Goal: Information Seeking & Learning: Learn about a topic

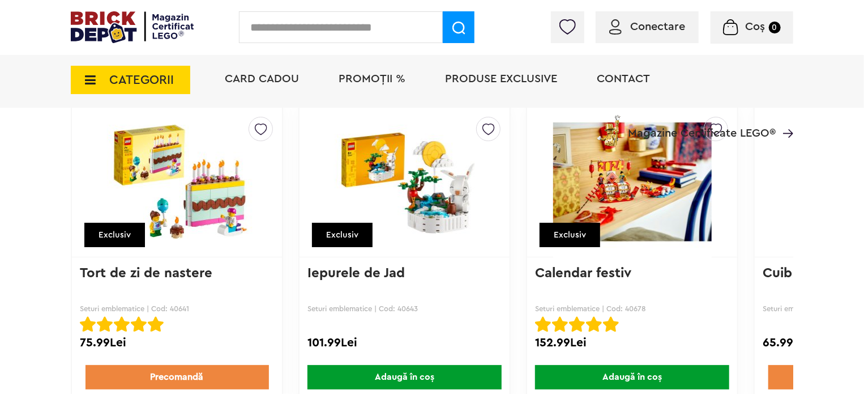
scroll to position [906, 0]
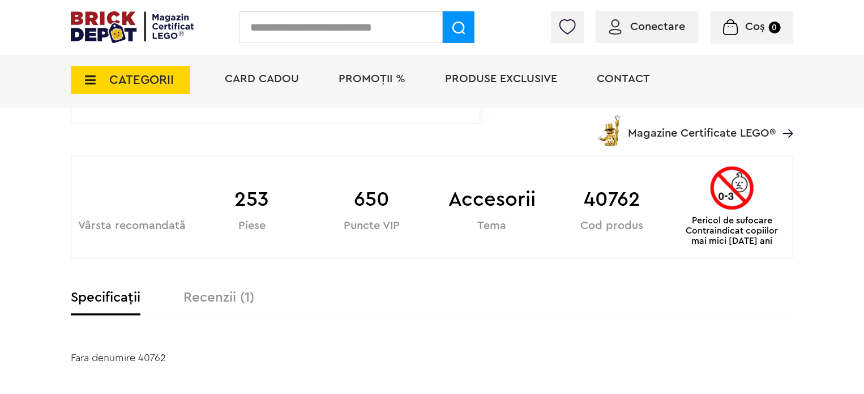
scroll to position [460, 0]
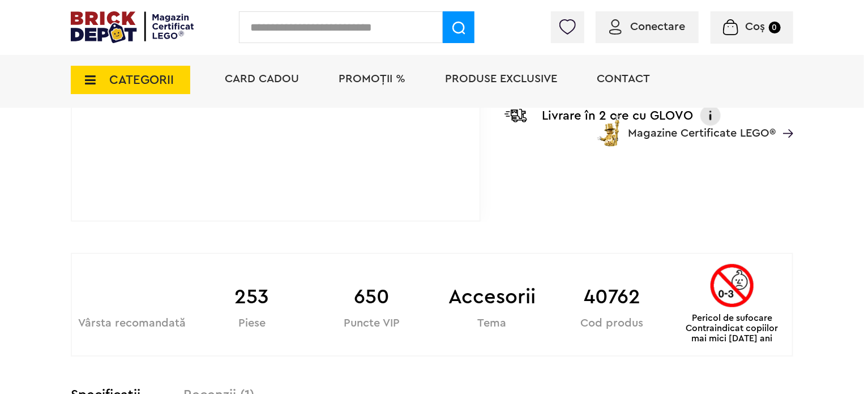
click at [94, 74] on icon at bounding box center [87, 80] width 18 height 12
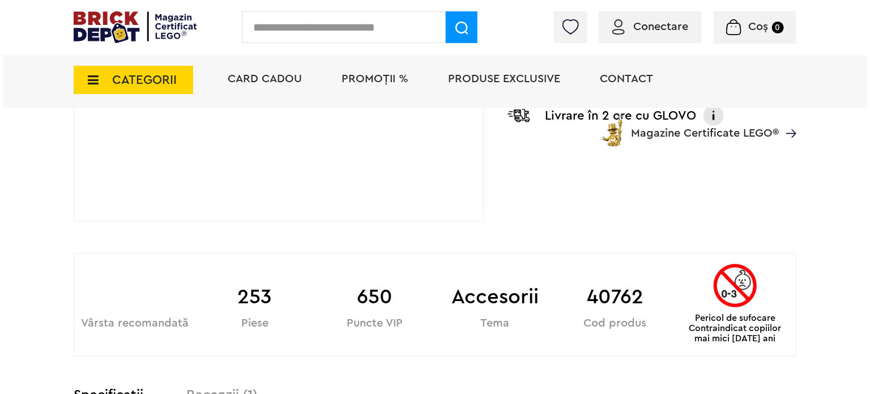
scroll to position [459, 0]
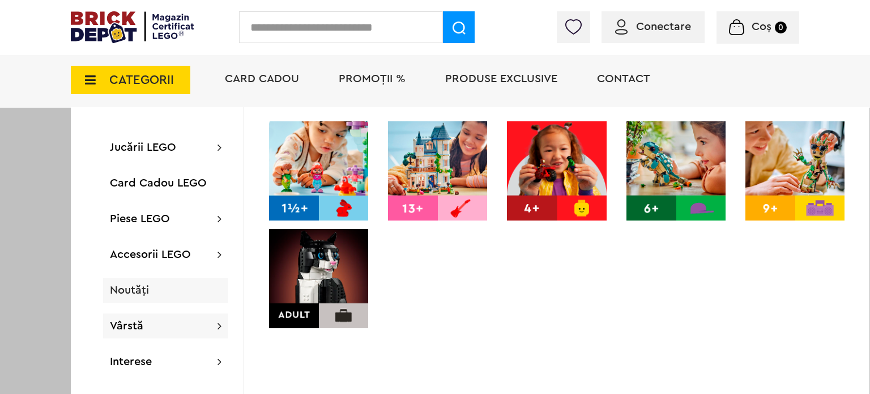
click at [130, 297] on div "Noutăți" at bounding box center [165, 290] width 125 height 25
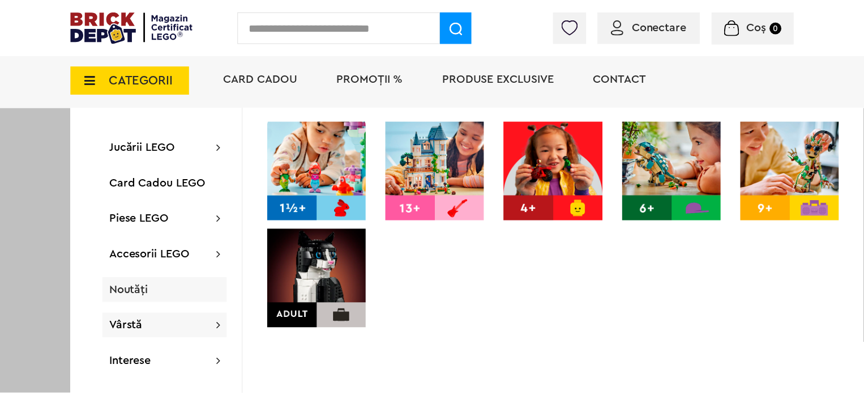
scroll to position [460, 0]
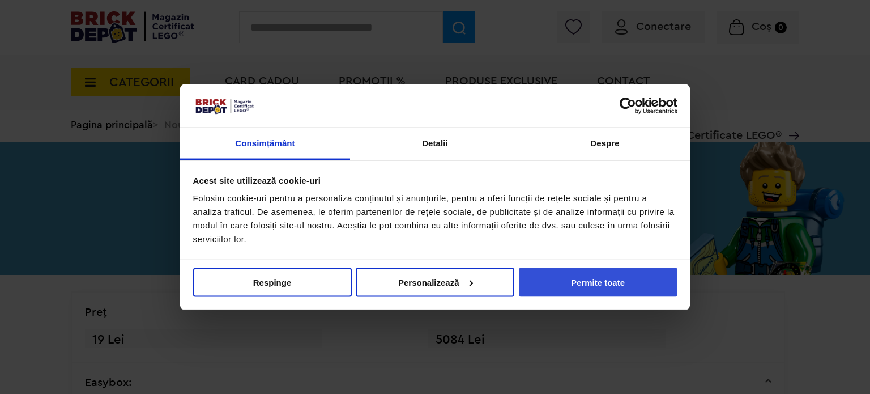
click at [586, 274] on button "Permite toate" at bounding box center [598, 281] width 159 height 29
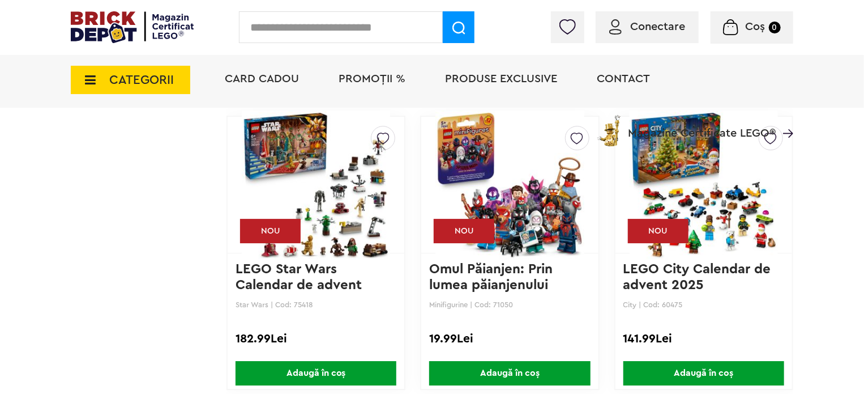
scroll to position [1717, 0]
click at [743, 208] on img at bounding box center [704, 184] width 148 height 159
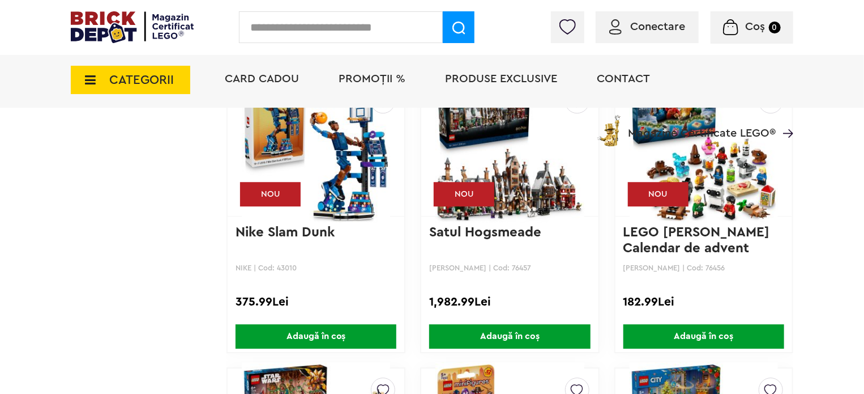
scroll to position [1465, 0]
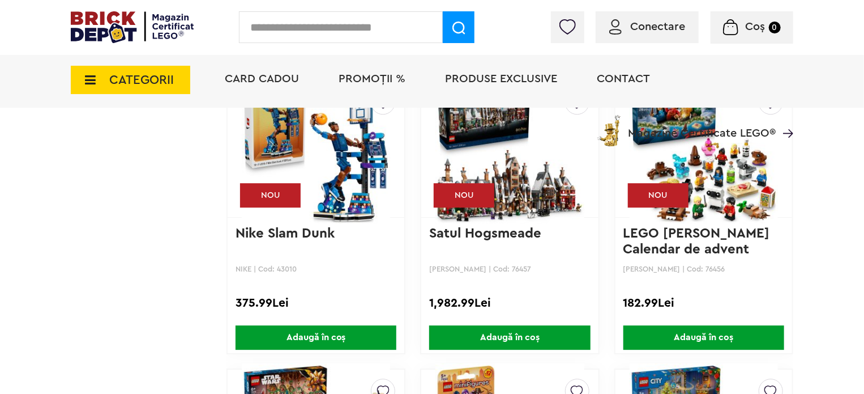
click at [734, 190] on img at bounding box center [704, 149] width 148 height 159
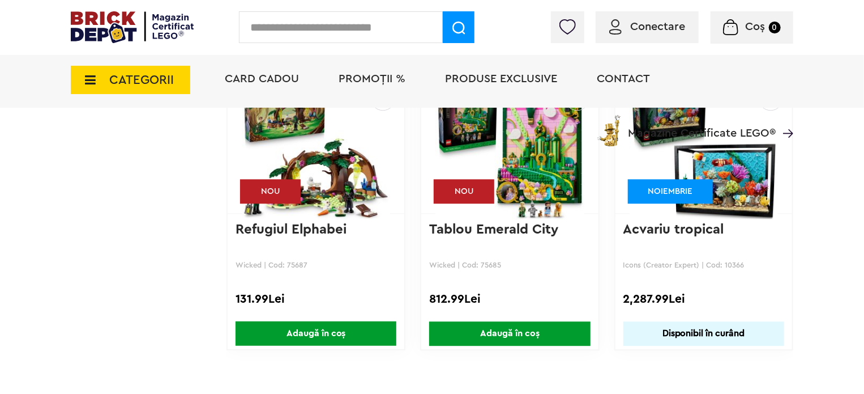
scroll to position [3652, 0]
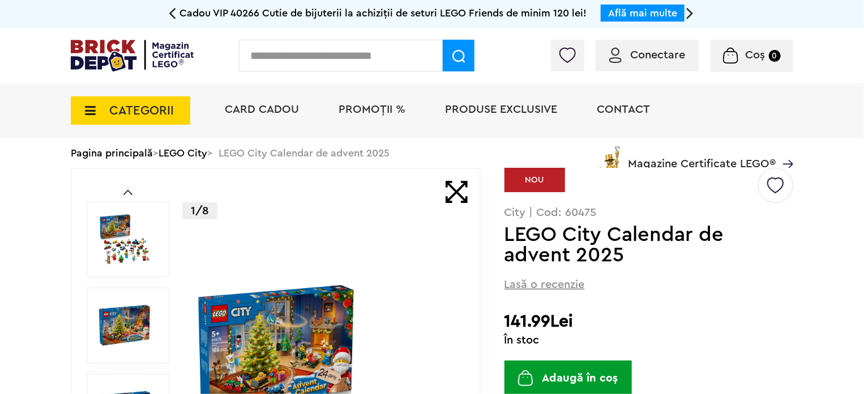
click at [123, 240] on img at bounding box center [124, 239] width 51 height 51
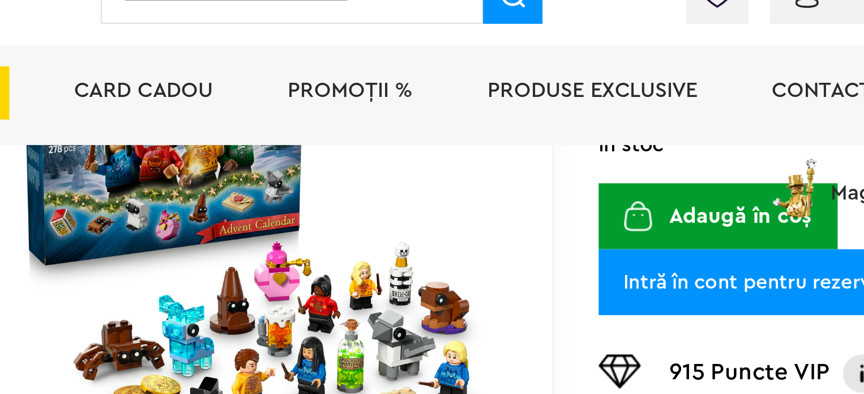
scroll to position [258, 0]
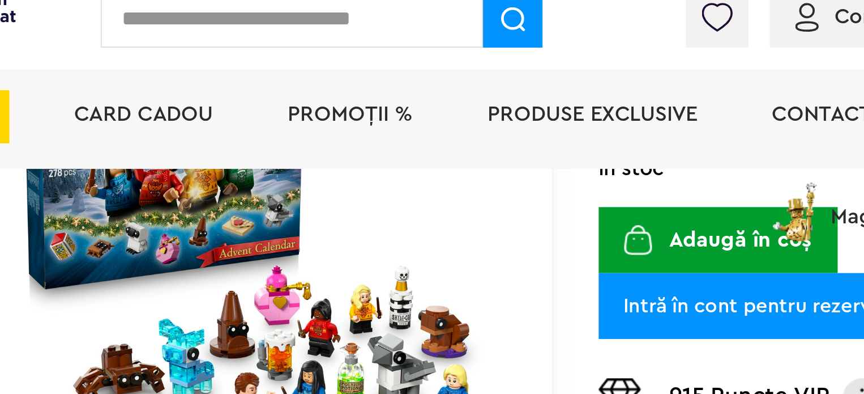
click at [318, 112] on div "Card Cadou PROMOȚII % Produse exclusive Contact Magazine Certificate LEGO®" at bounding box center [504, 99] width 580 height 93
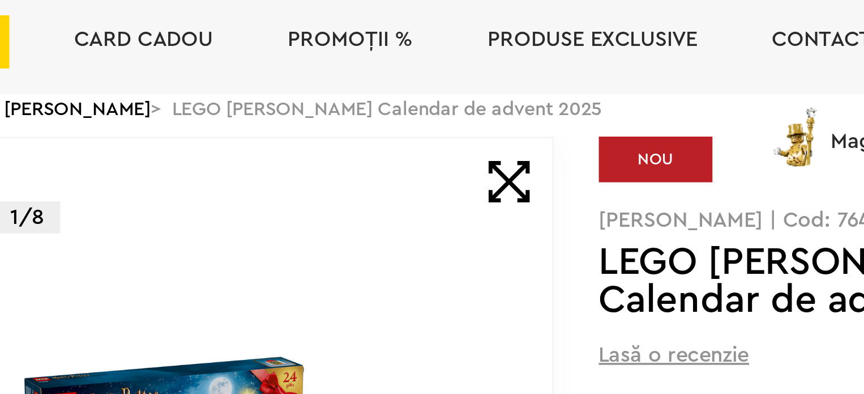
scroll to position [63, 0]
